Goal: Task Accomplishment & Management: Manage account settings

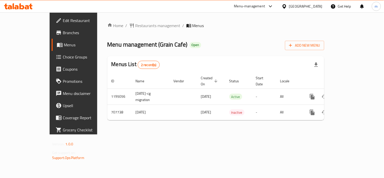
click at [313, 129] on div "Home / Restaurants management / Menus Menu management ( Grain Cafe ) Open Add N…" at bounding box center [215, 73] width 237 height 122
click at [306, 5] on div "United Arab Emirates" at bounding box center [305, 7] width 33 height 6
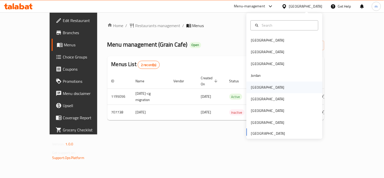
click at [257, 87] on div "Kuwait" at bounding box center [267, 87] width 41 height 12
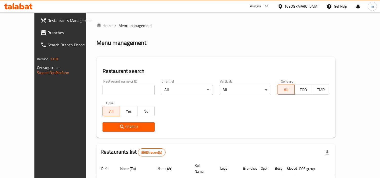
click at [48, 34] on span "Branches" at bounding box center [71, 33] width 46 height 6
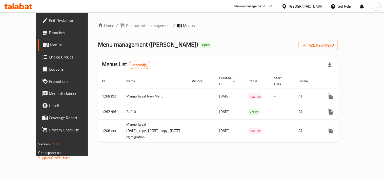
click at [49, 54] on span "Choice Groups" at bounding box center [72, 57] width 47 height 6
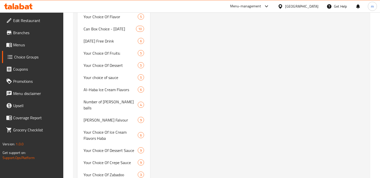
scroll to position [1124, 0]
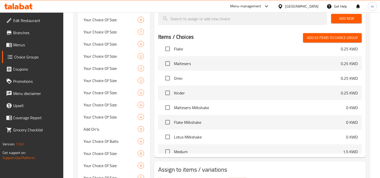
scroll to position [8897, 0]
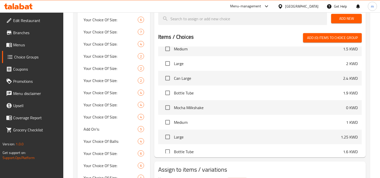
click at [202, 33] on div "Items / Choices Add (0) items to choice group" at bounding box center [259, 37] width 203 height 9
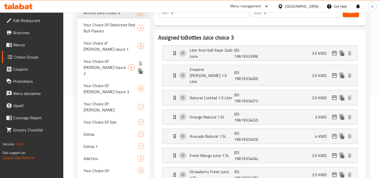
scroll to position [84, 0]
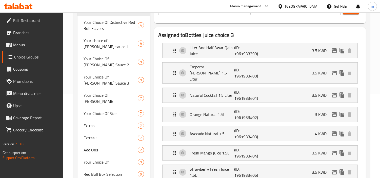
click at [25, 6] on icon at bounding box center [18, 6] width 29 height 6
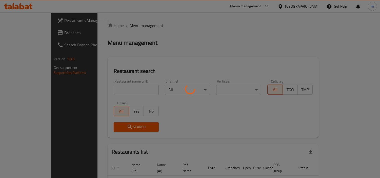
scroll to position [24, 0]
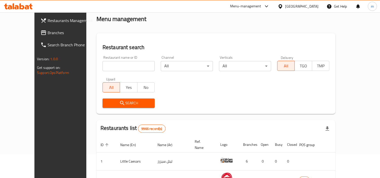
click at [48, 33] on span "Branches" at bounding box center [71, 33] width 46 height 6
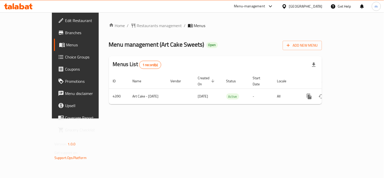
click at [316, 6] on div "[GEOGRAPHIC_DATA]" at bounding box center [305, 7] width 33 height 6
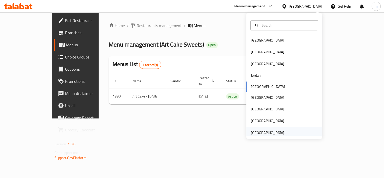
click at [255, 130] on div "[GEOGRAPHIC_DATA]" at bounding box center [267, 133] width 33 height 6
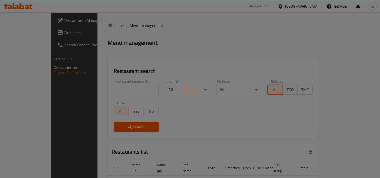
click at [25, 33] on div at bounding box center [190, 89] width 380 height 178
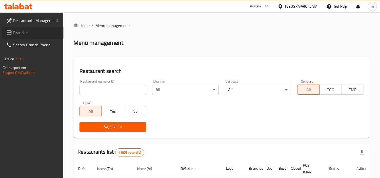
click at [16, 32] on span "Branches" at bounding box center [36, 33] width 46 height 6
